Goal: Navigation & Orientation: Go to known website

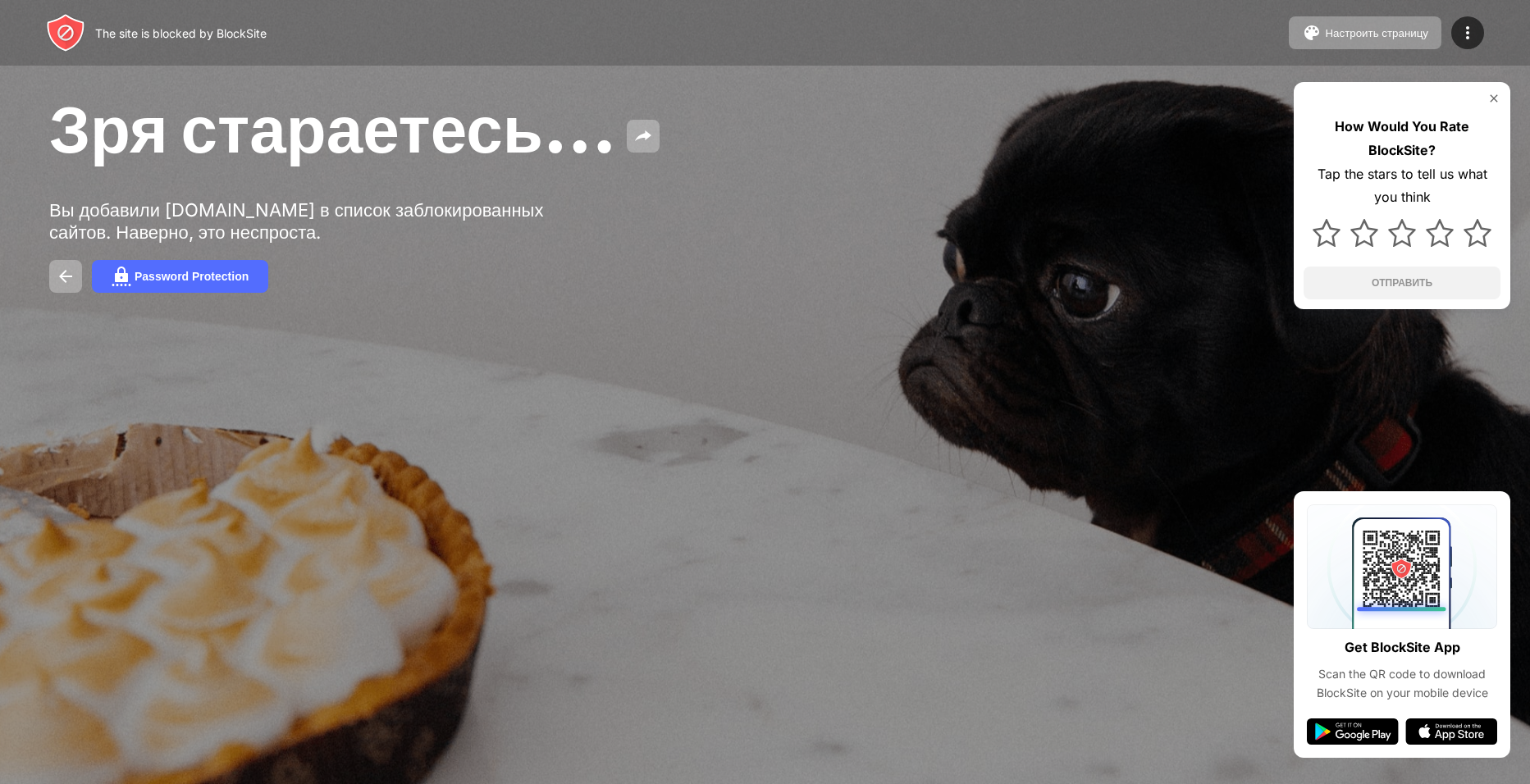
click at [1177, 526] on div at bounding box center [765, 392] width 1530 height 784
click at [46, 270] on div "Зря стараетесь… Вы добавили [DOMAIN_NAME] в список заблокированных сайтов. Наве…" at bounding box center [765, 191] width 1530 height 382
click at [58, 267] on img at bounding box center [66, 276] width 19 height 19
